Goal: Transaction & Acquisition: Purchase product/service

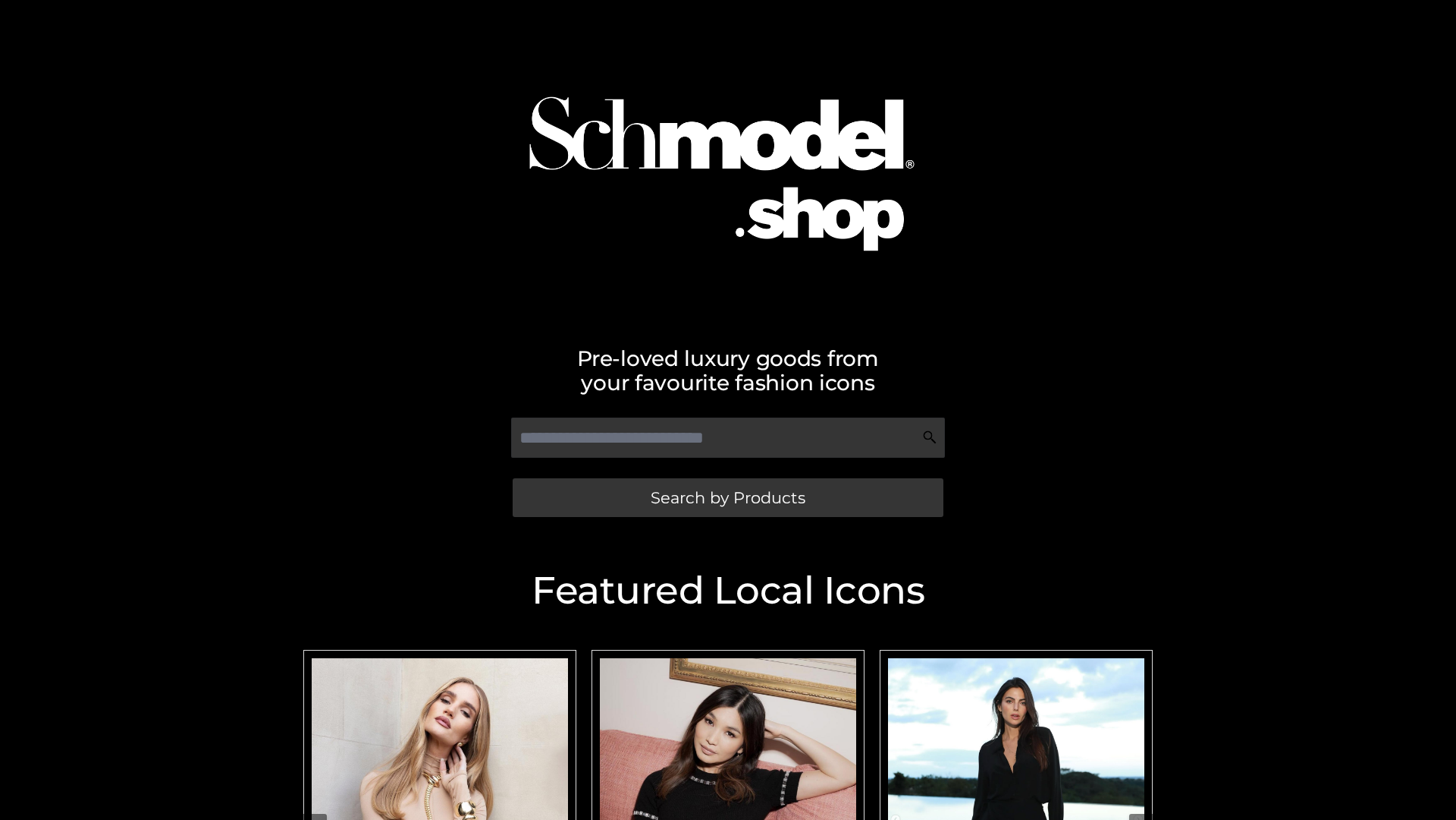
click at [727, 497] on span "Search by Products" at bounding box center [728, 498] width 155 height 16
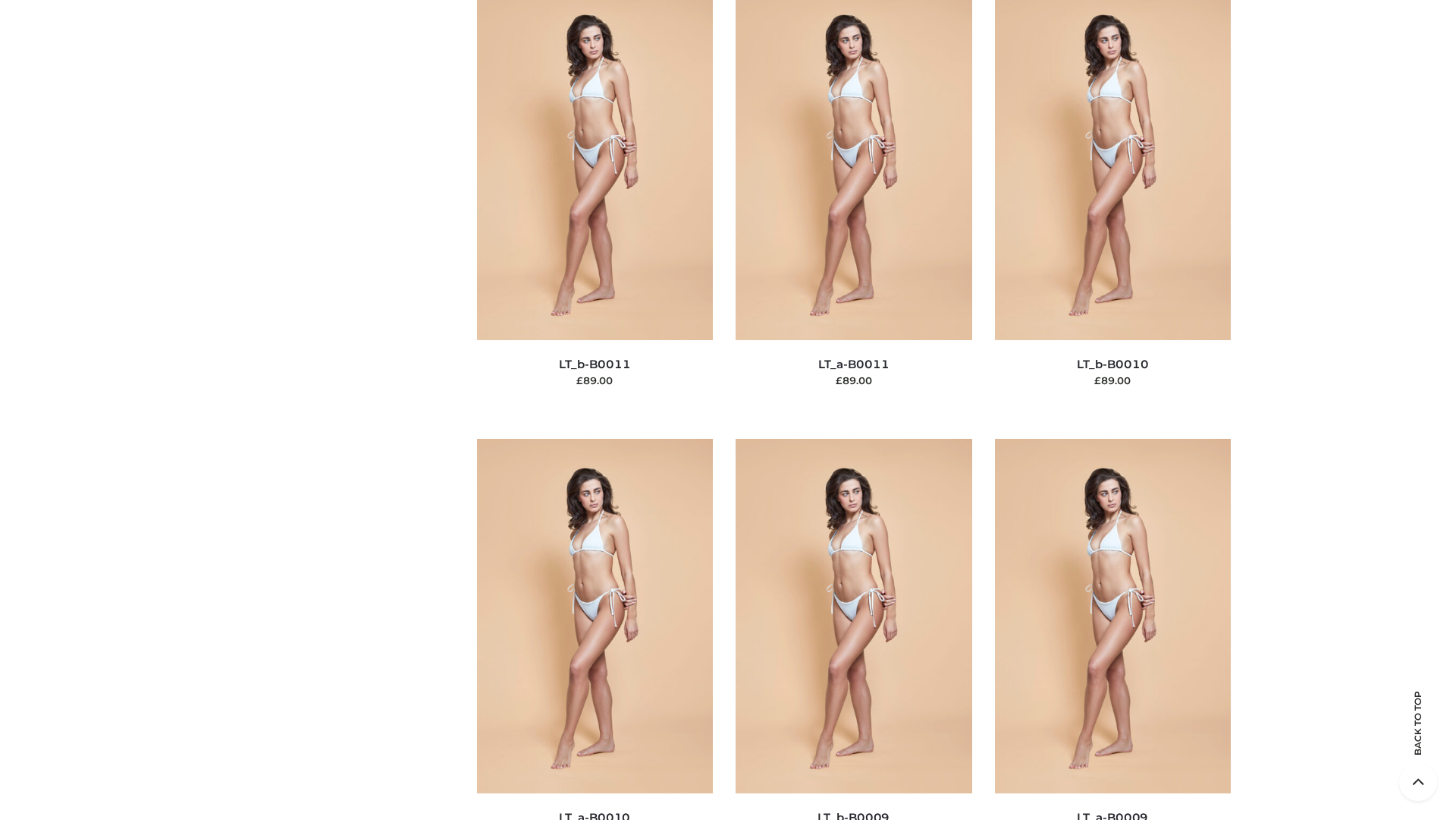
scroll to position [6815, 0]
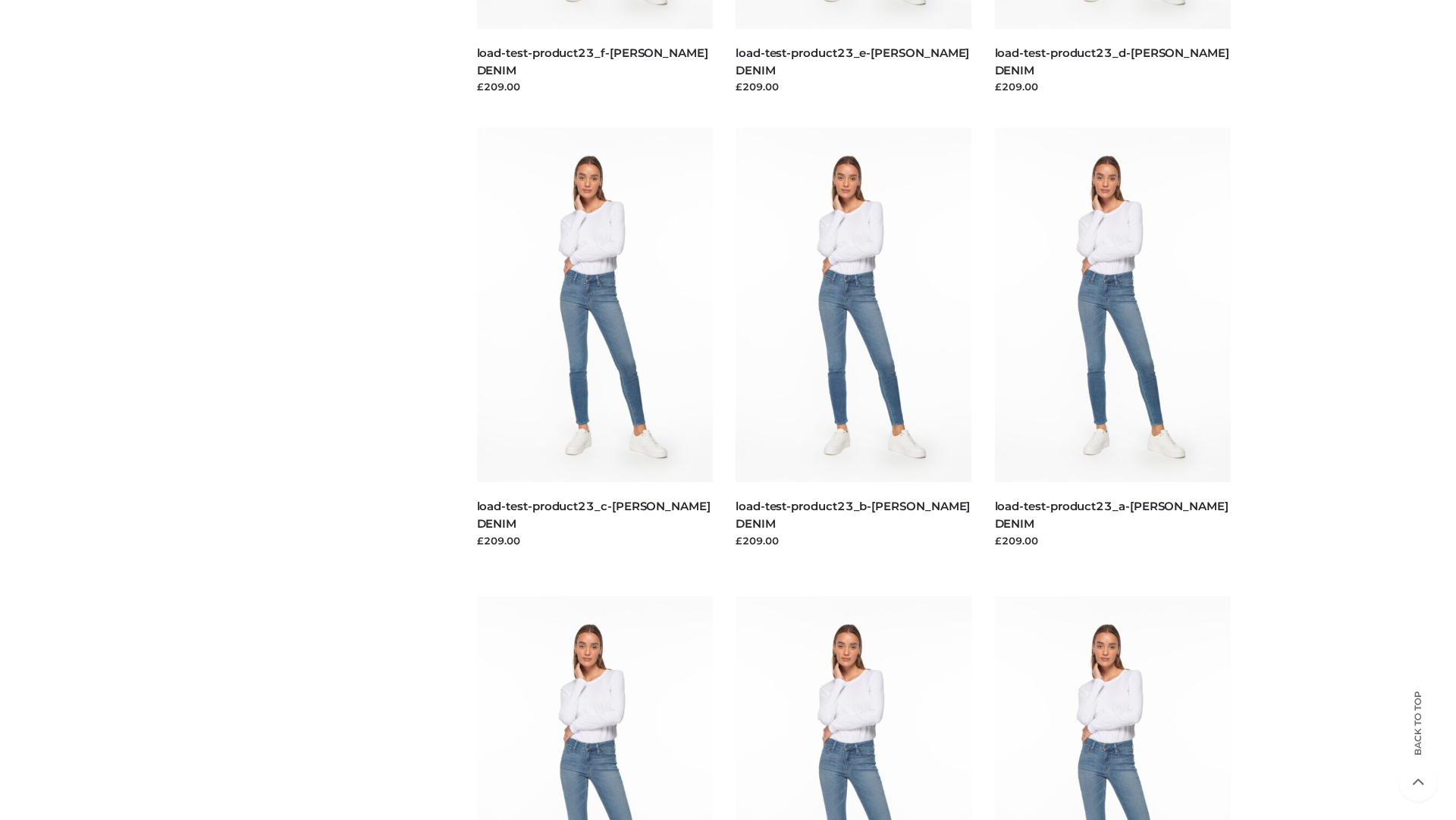
scroll to position [1332, 0]
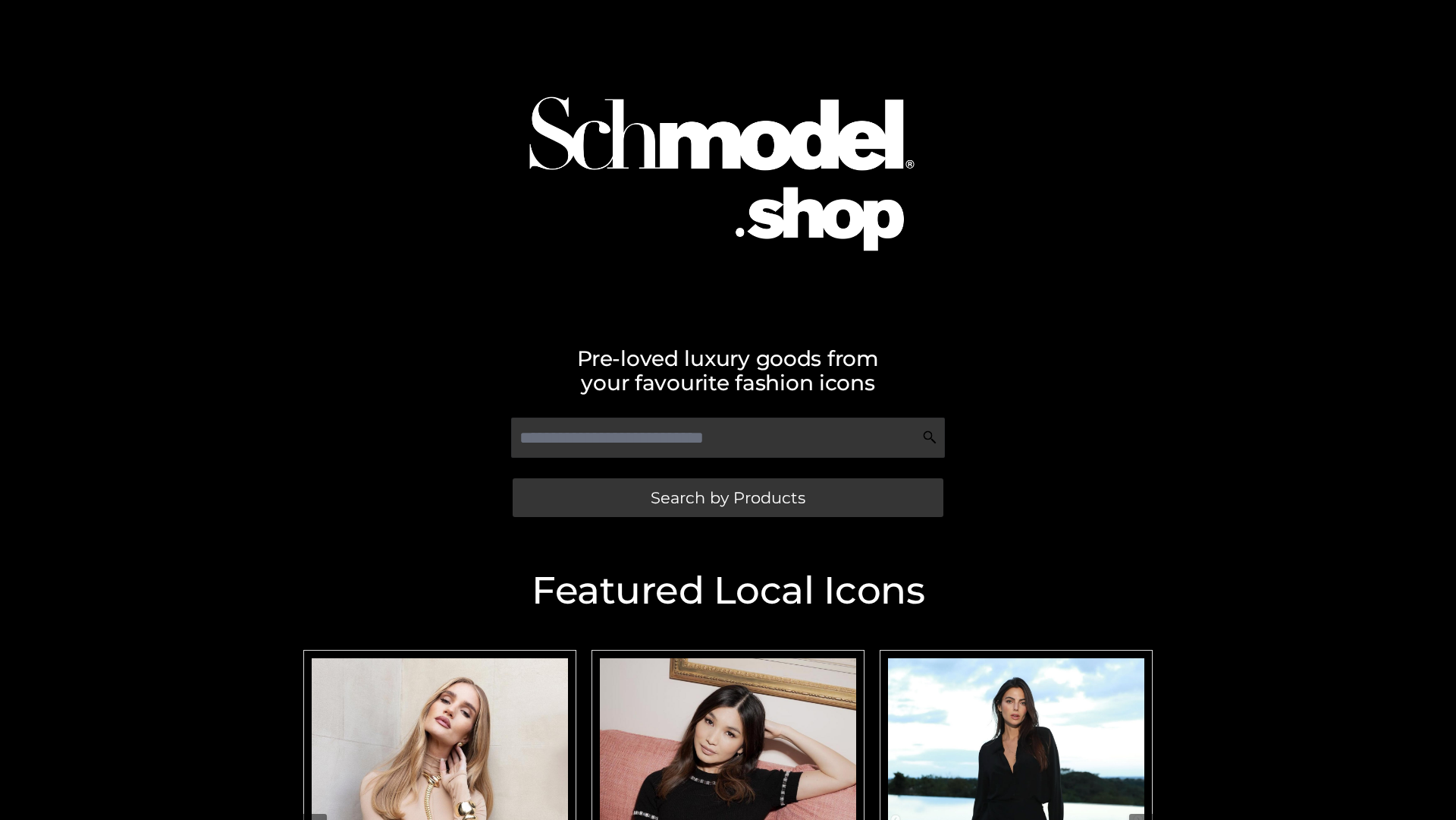
click at [727, 497] on span "Search by Products" at bounding box center [728, 498] width 155 height 16
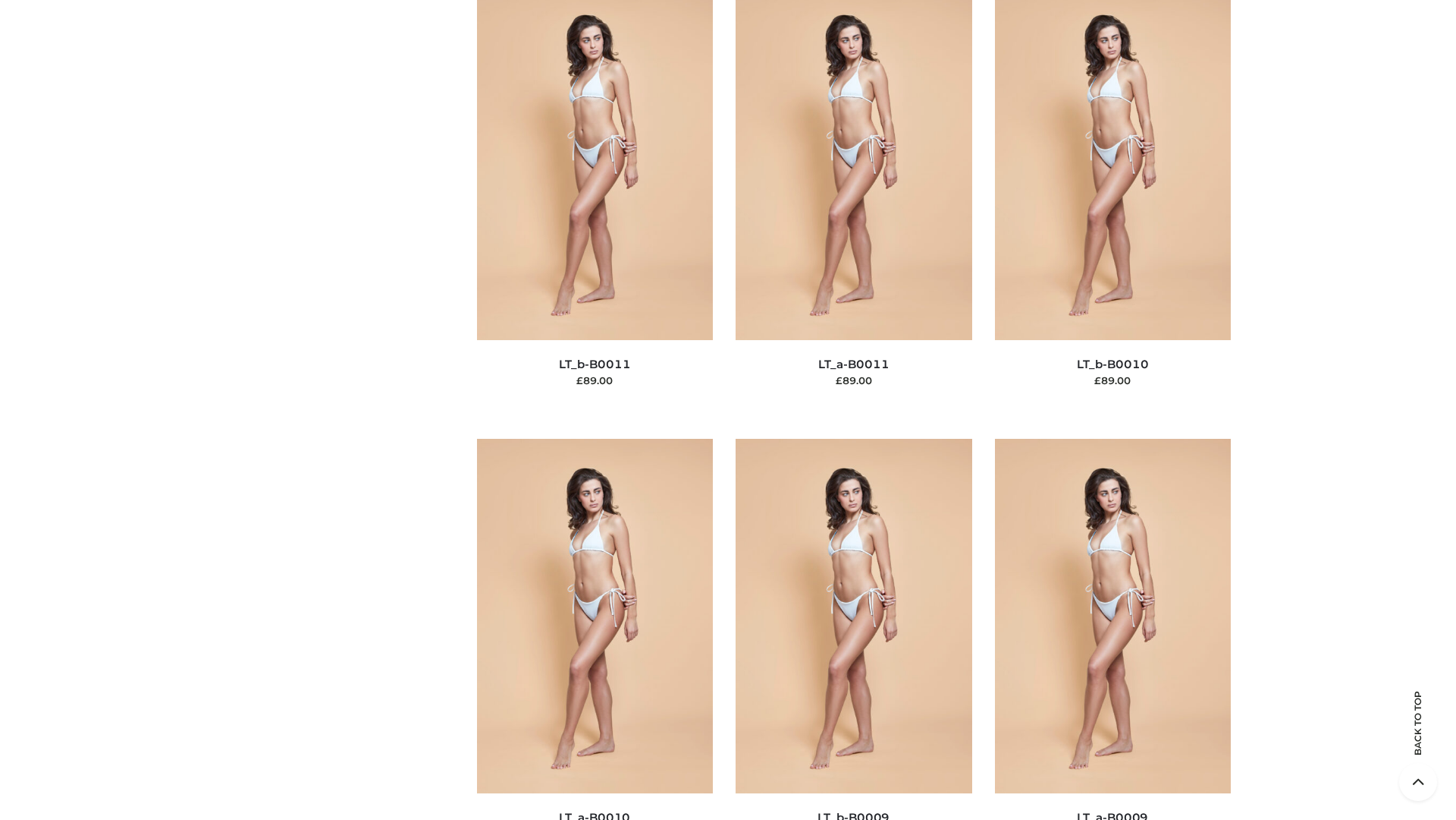
scroll to position [6815, 0]
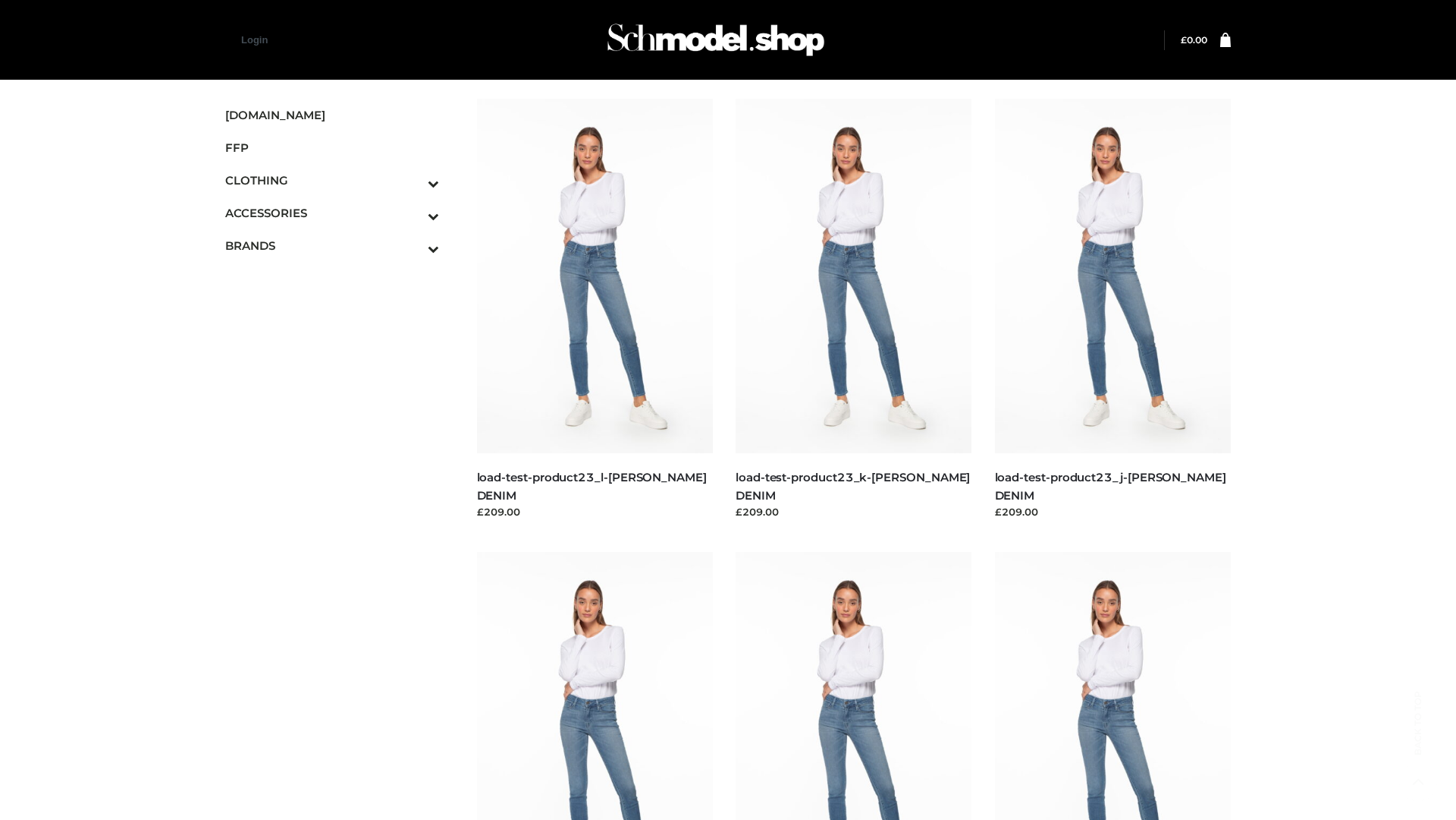
scroll to position [1332, 0]
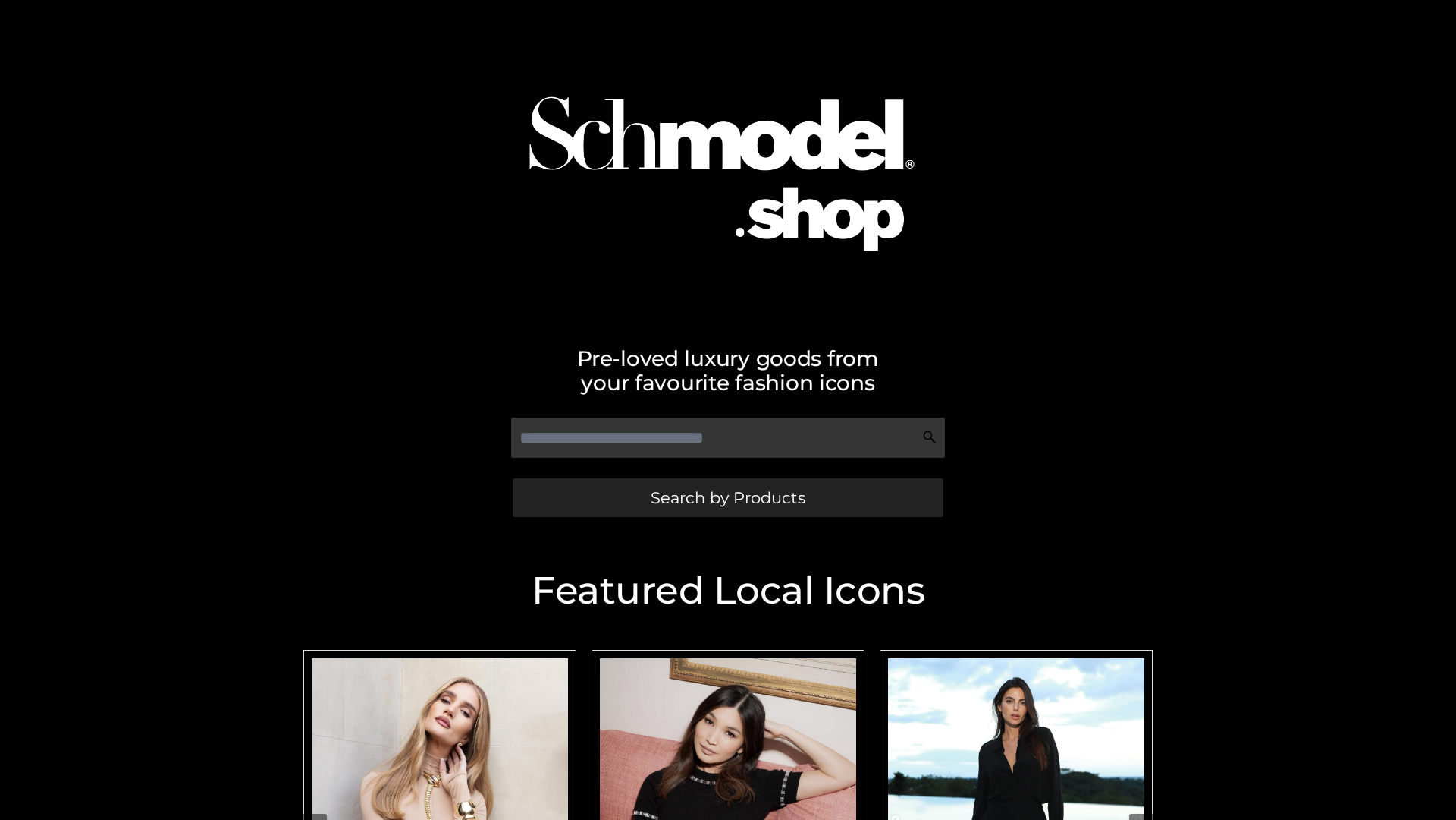
click at [727, 497] on span "Search by Products" at bounding box center [728, 498] width 155 height 16
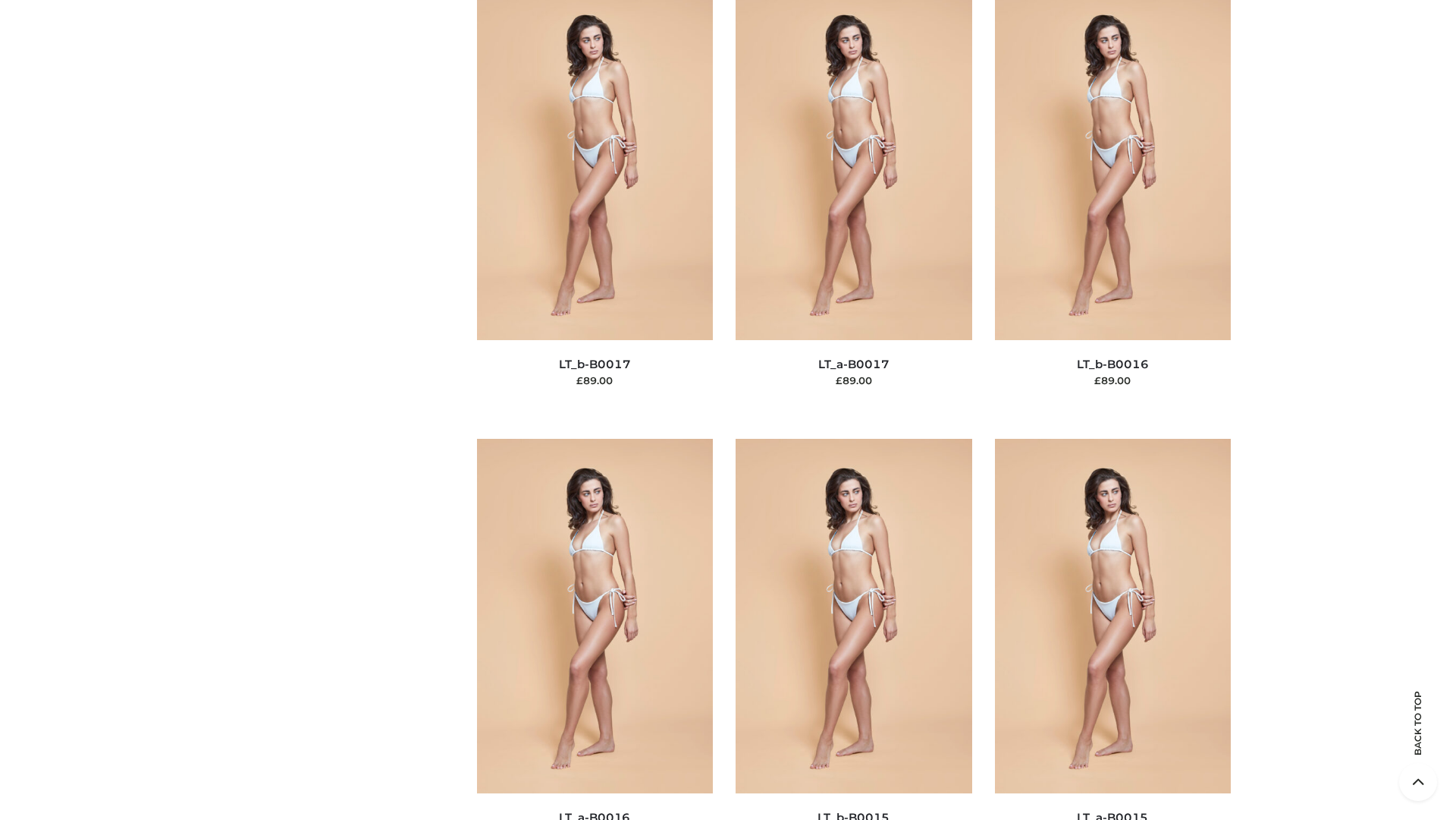
scroll to position [4987, 0]
